Goal: Information Seeking & Learning: Learn about a topic

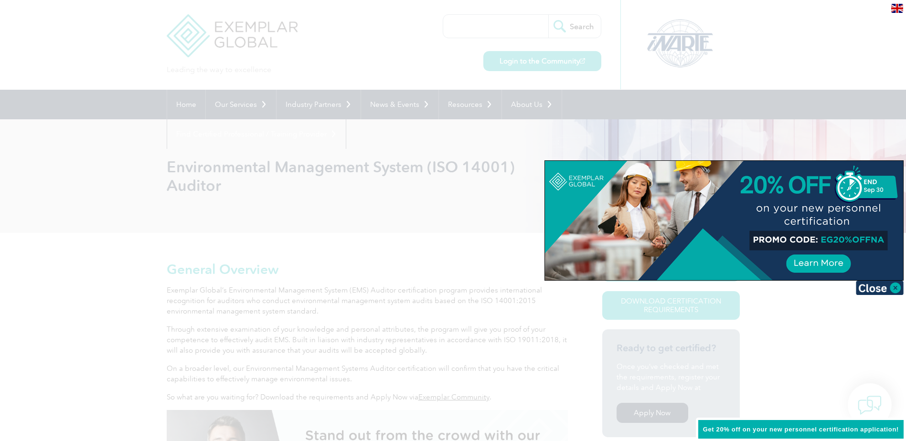
click at [355, 183] on div at bounding box center [453, 220] width 906 height 441
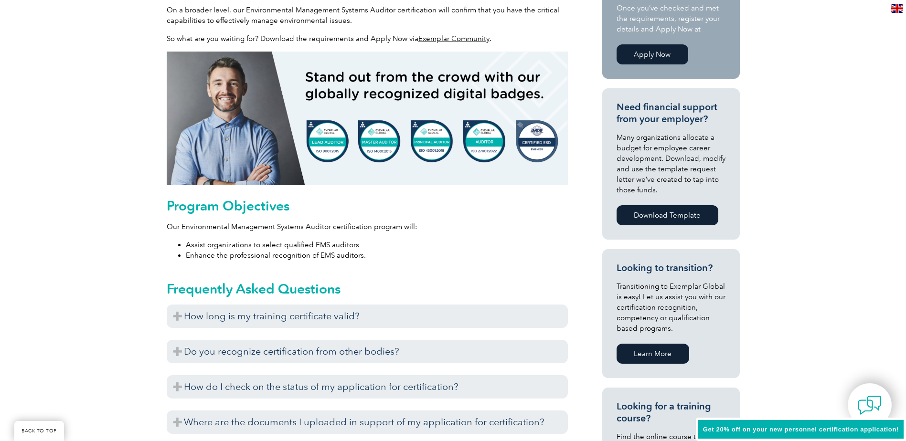
scroll to position [382, 0]
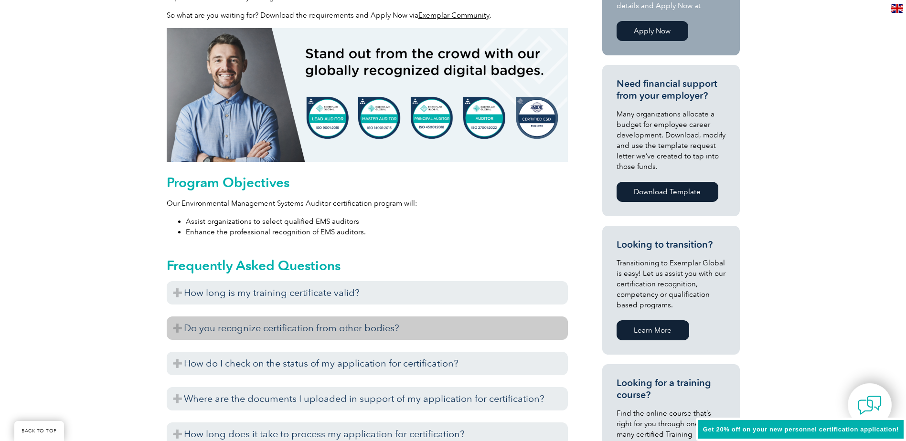
click at [266, 328] on h3 "Do you recognize certification from other bodies?" at bounding box center [367, 328] width 401 height 23
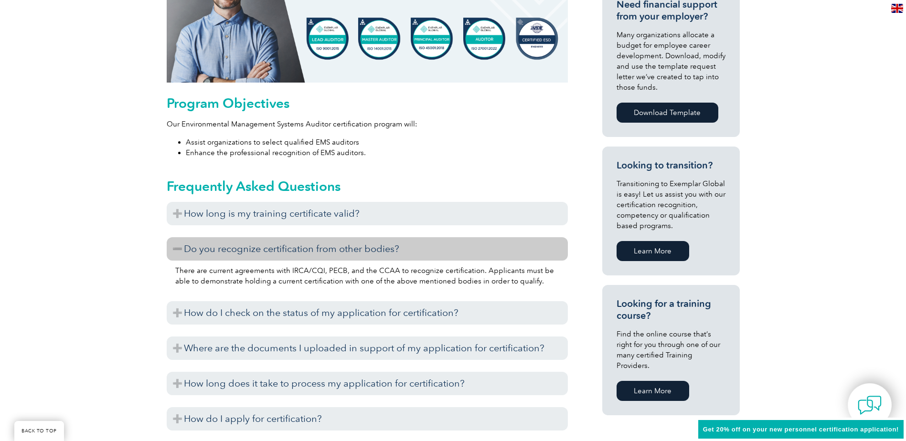
scroll to position [478, 0]
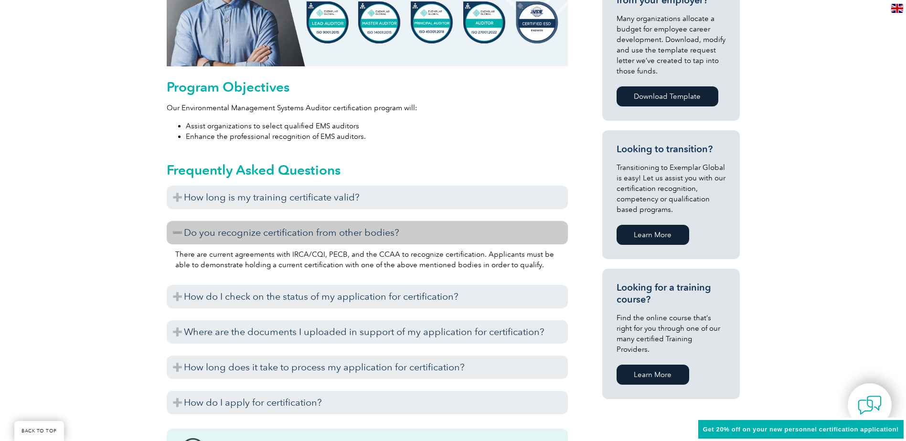
click at [656, 371] on link "Learn More" at bounding box center [653, 375] width 73 height 20
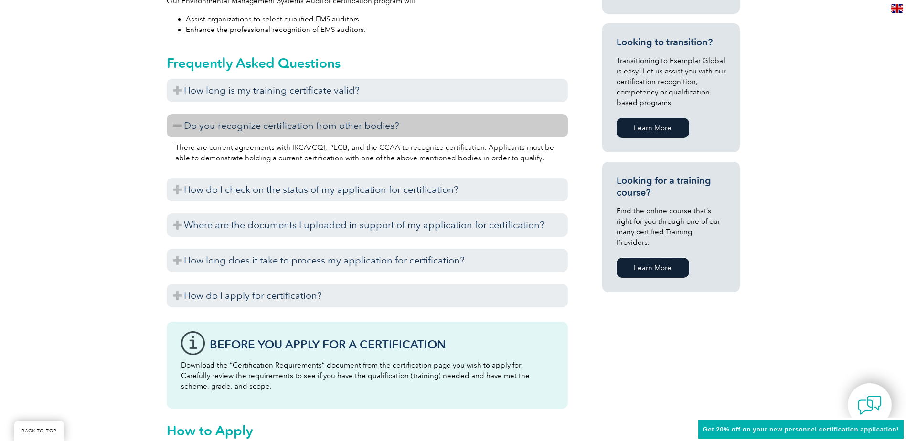
scroll to position [621, 0]
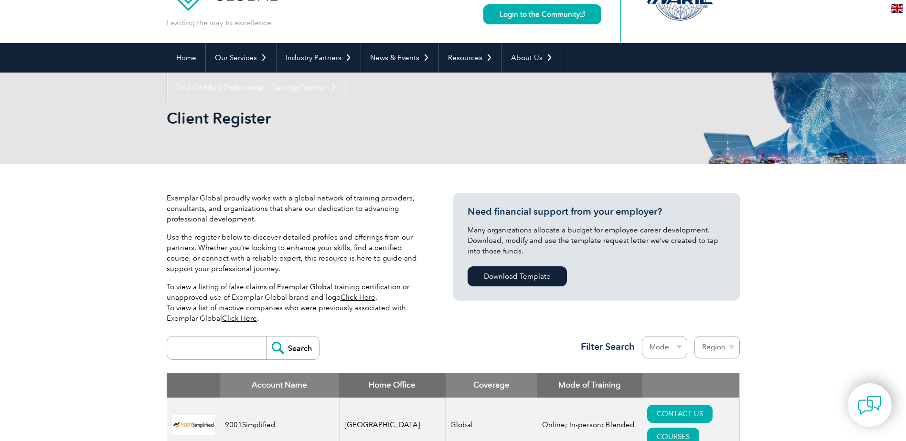
scroll to position [191, 0]
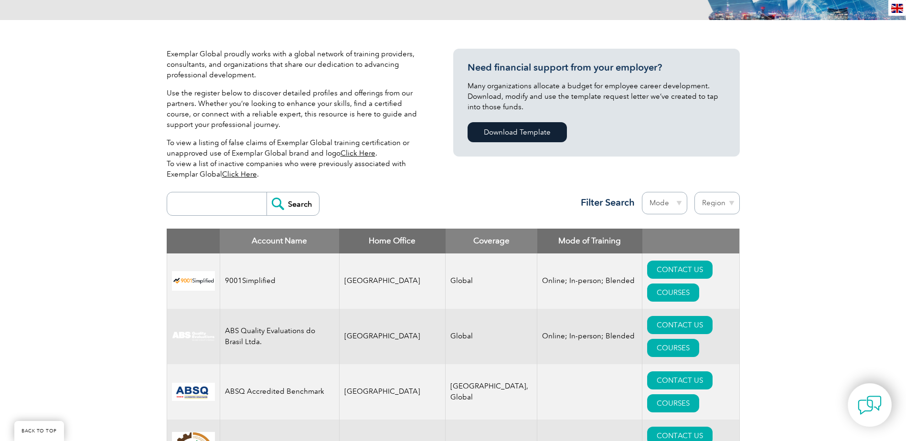
click at [216, 208] on input "search" at bounding box center [219, 203] width 95 height 23
type input "iso 14001"
click at [267, 192] on input "Search" at bounding box center [293, 203] width 53 height 23
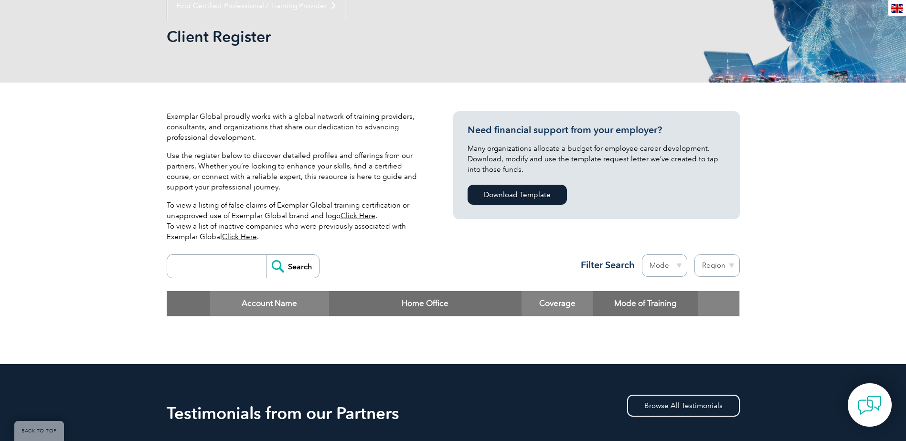
scroll to position [143, 0]
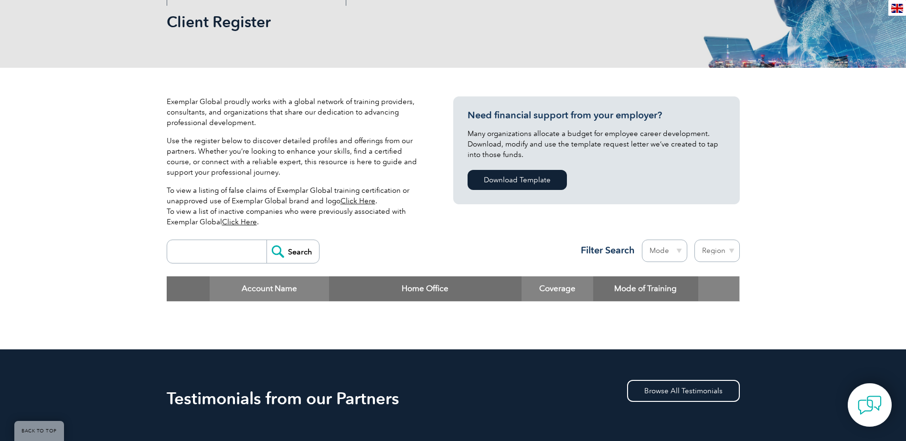
click at [670, 247] on select "Mode Online In-person Blended" at bounding box center [664, 251] width 45 height 22
select select "Online"
click at [642, 240] on select "Mode Online In-person Blended" at bounding box center [664, 251] width 45 height 22
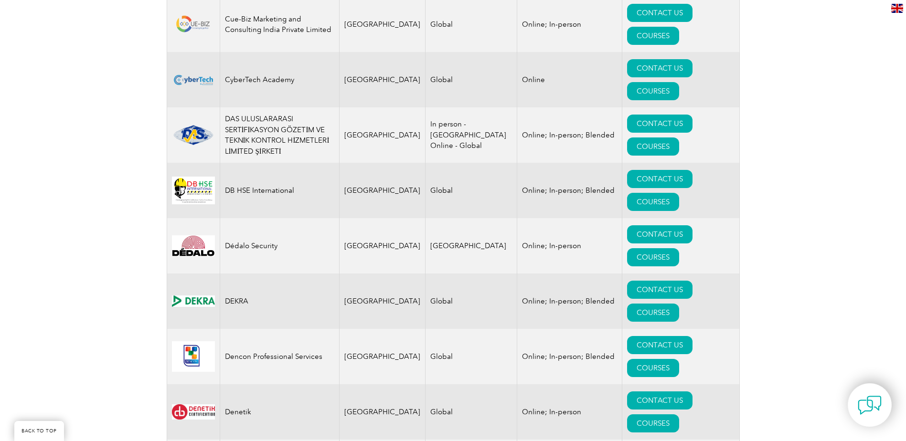
scroll to position [3343, 0]
